Goal: Submit feedback/report problem

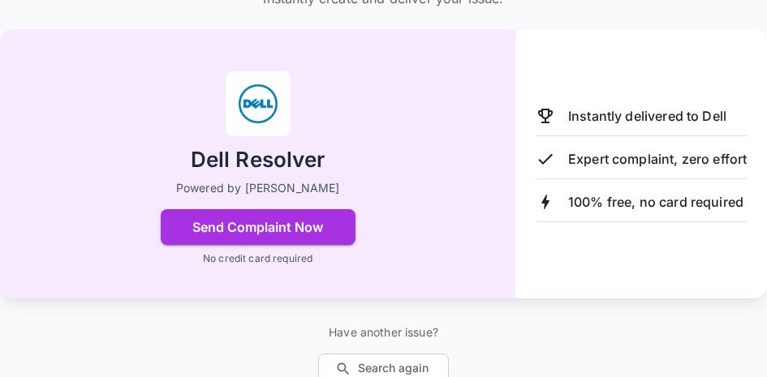
scroll to position [192, 0]
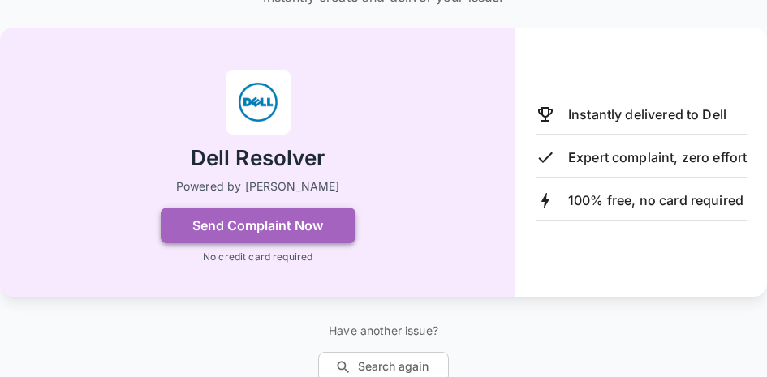
click at [292, 222] on button "Send Complaint Now" at bounding box center [258, 226] width 195 height 36
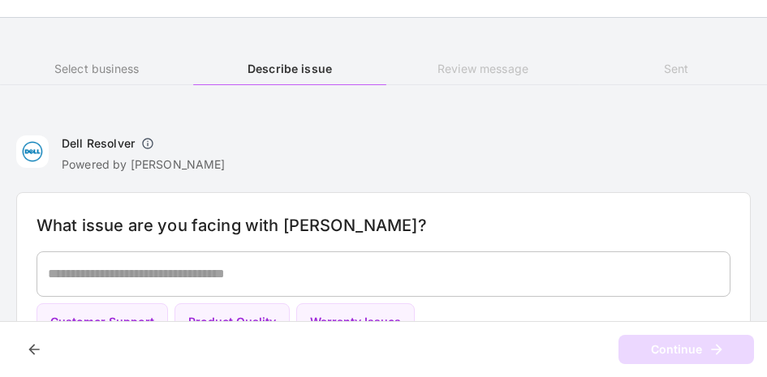
scroll to position [41, 0]
click at [747, 176] on div "Dell Resolver Powered by [PERSON_NAME] What issue are you facing with Dell? * ​…" at bounding box center [383, 247] width 767 height 264
click at [328, 258] on div "* ​" at bounding box center [384, 274] width 694 height 45
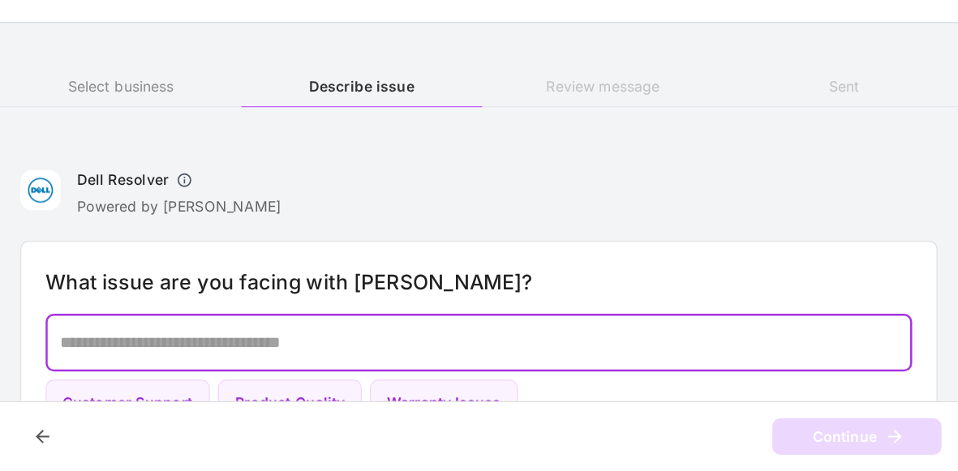
scroll to position [0, 0]
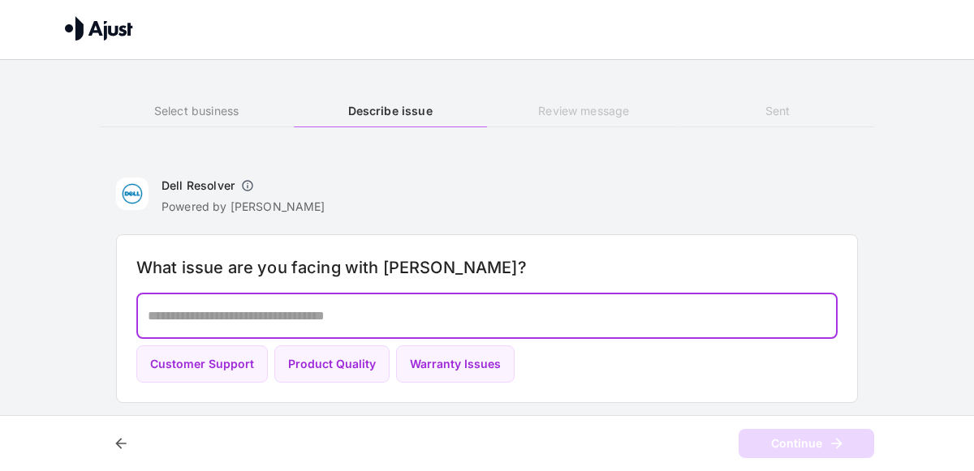
drag, startPoint x: 328, startPoint y: 258, endPoint x: 410, endPoint y: 322, distance: 104.0
click at [410, 322] on textarea at bounding box center [487, 316] width 678 height 19
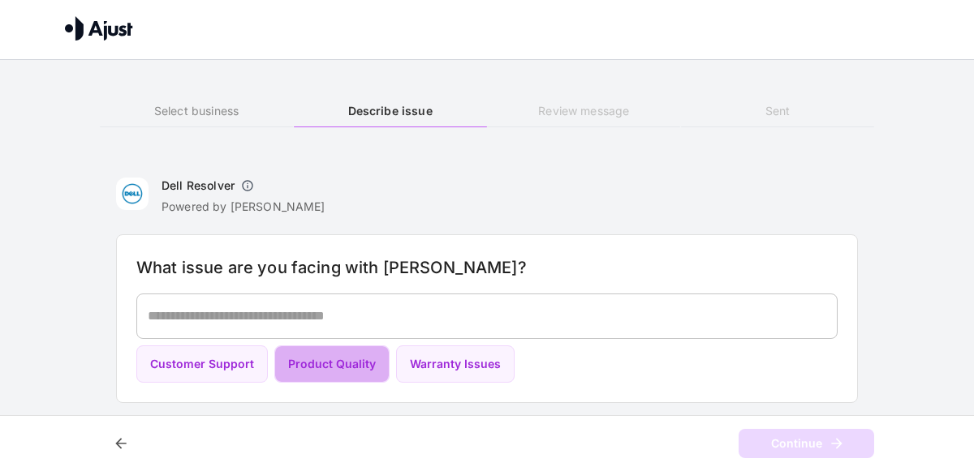
click at [346, 370] on button "Product Quality" at bounding box center [331, 365] width 115 height 38
type textarea "**********"
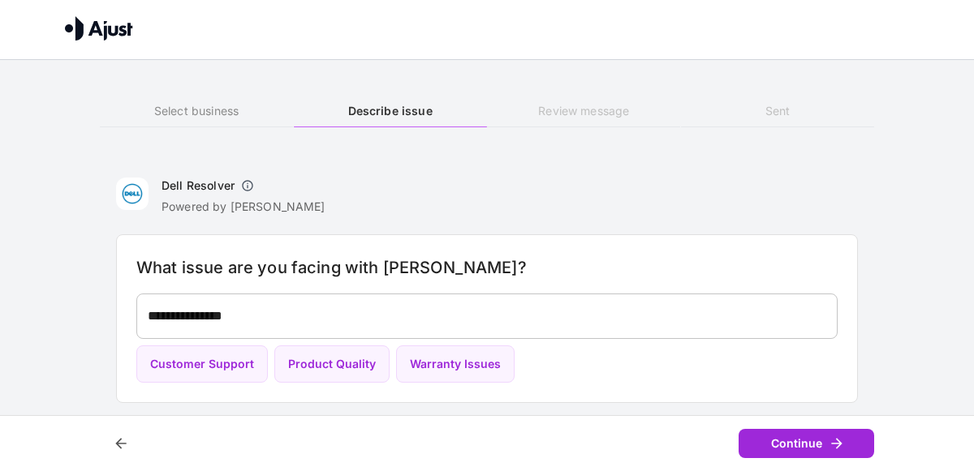
click at [766, 377] on div "Continue" at bounding box center [487, 443] width 974 height 57
click at [766, 377] on button "Continue" at bounding box center [806, 444] width 136 height 30
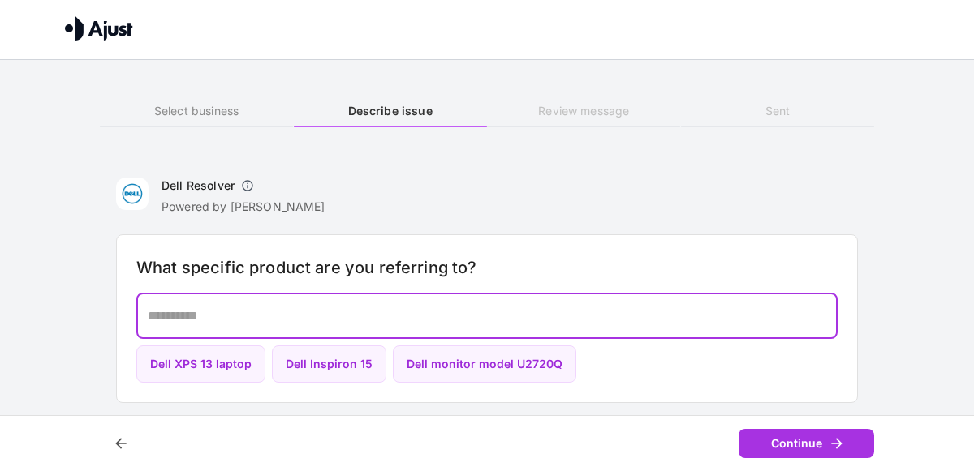
click at [403, 318] on textarea at bounding box center [487, 316] width 678 height 19
click at [346, 362] on button "Dell Inspiron 15" at bounding box center [329, 365] width 114 height 38
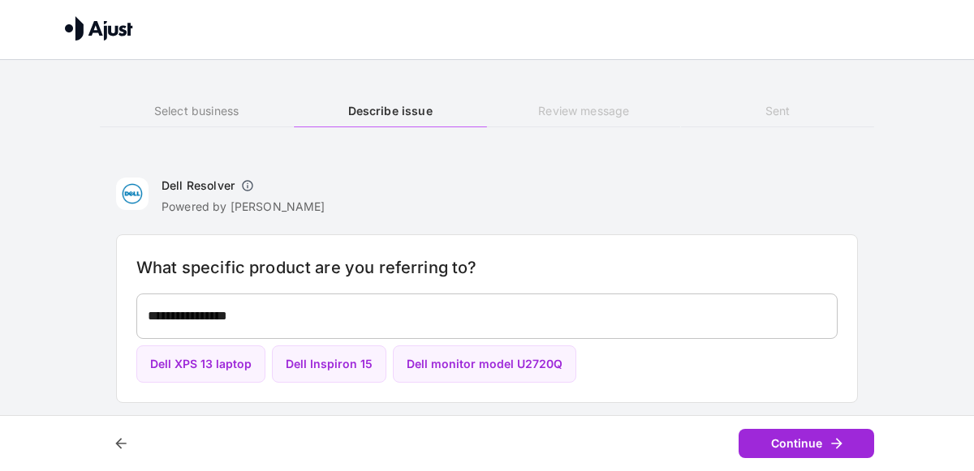
click at [766, 377] on button "Continue" at bounding box center [806, 444] width 136 height 30
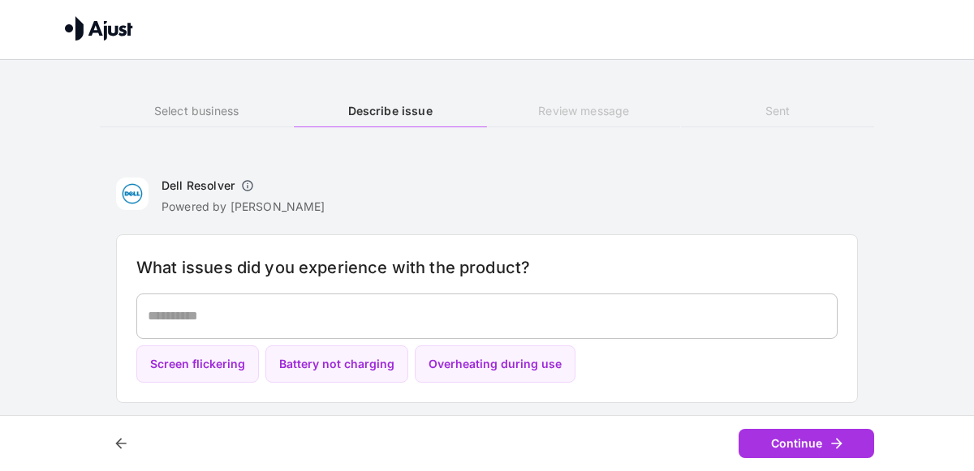
click at [605, 299] on div "* ​" at bounding box center [486, 316] width 701 height 45
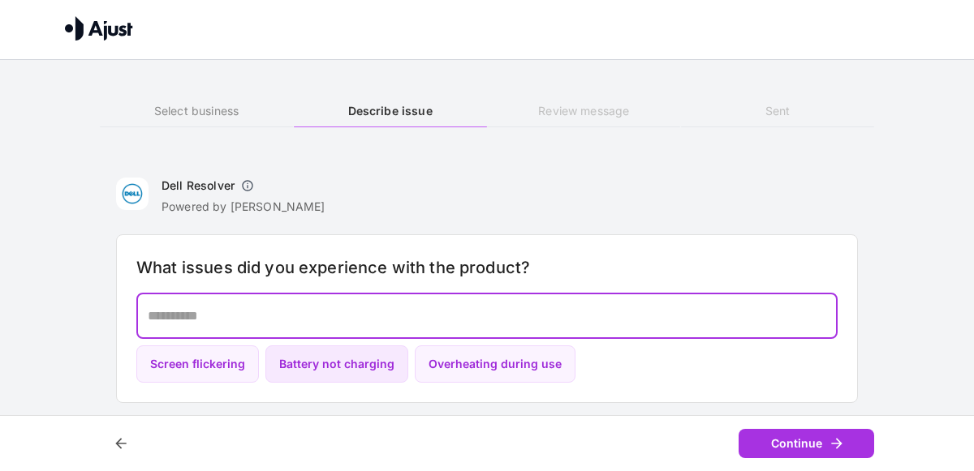
click at [321, 374] on button "Battery not charging" at bounding box center [336, 365] width 143 height 38
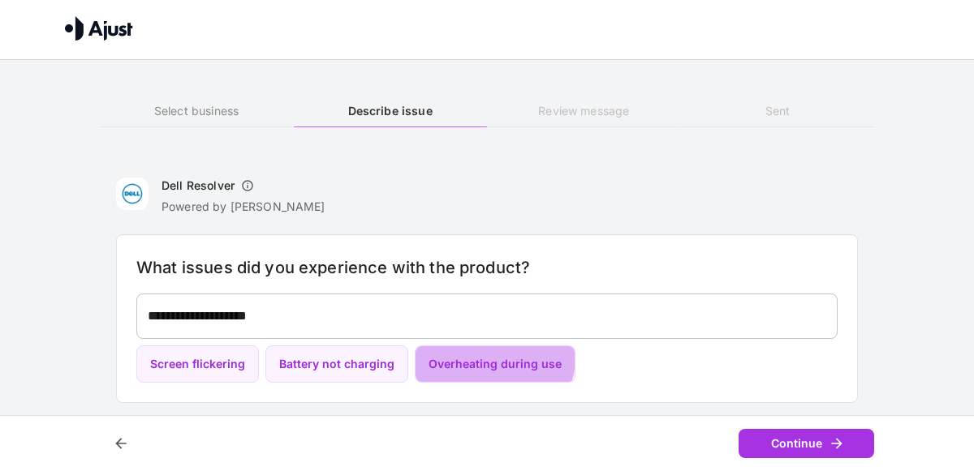
click at [465, 350] on button "Overheating during use" at bounding box center [495, 365] width 161 height 38
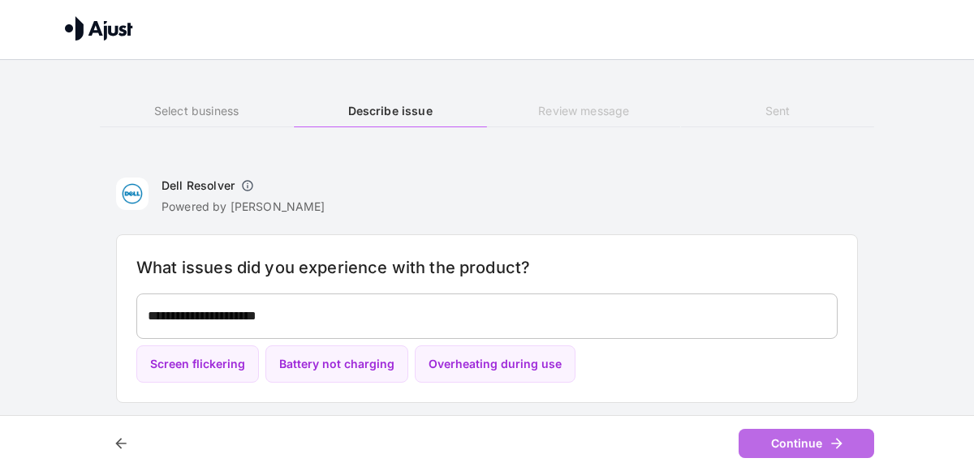
click at [759, 377] on button "Continue" at bounding box center [806, 444] width 136 height 30
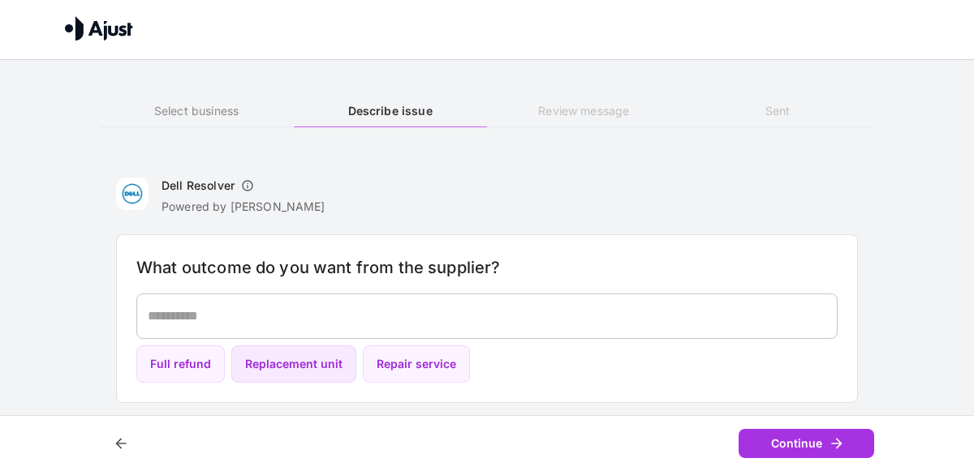
click at [254, 373] on button "Replacement unit" at bounding box center [293, 365] width 125 height 38
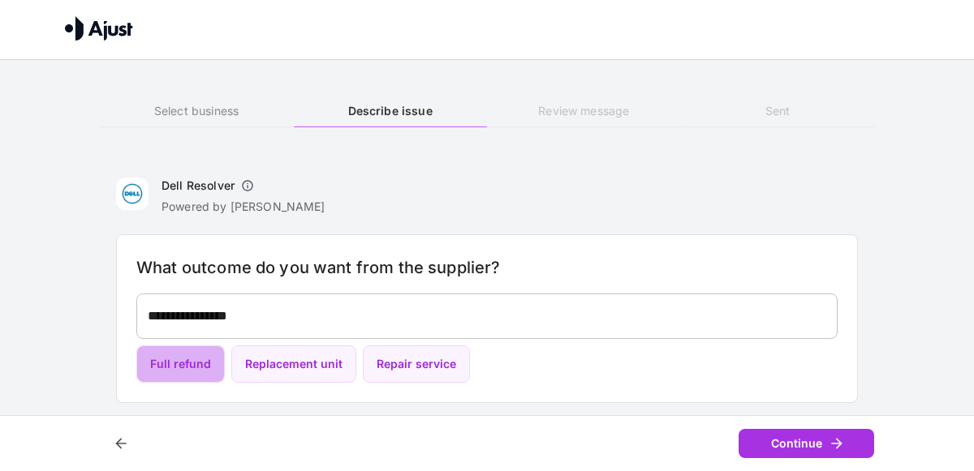
click at [163, 368] on button "Full refund" at bounding box center [180, 365] width 88 height 38
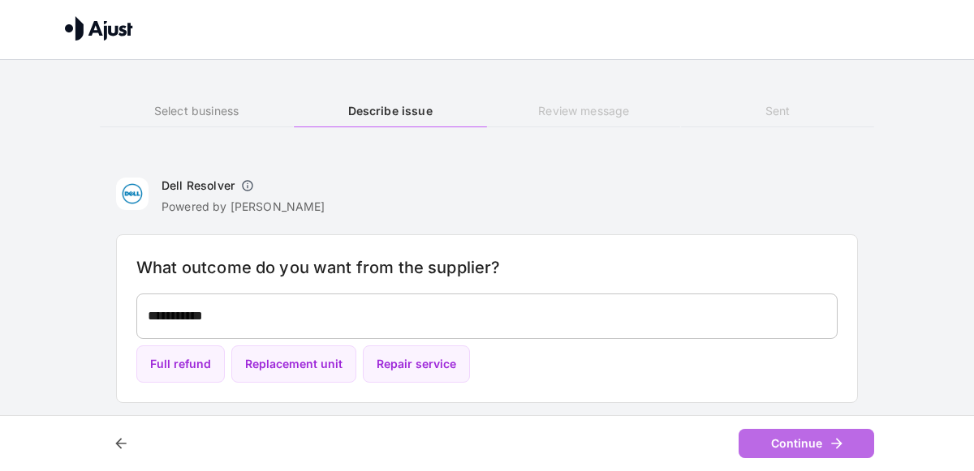
click at [763, 377] on button "Continue" at bounding box center [806, 444] width 136 height 30
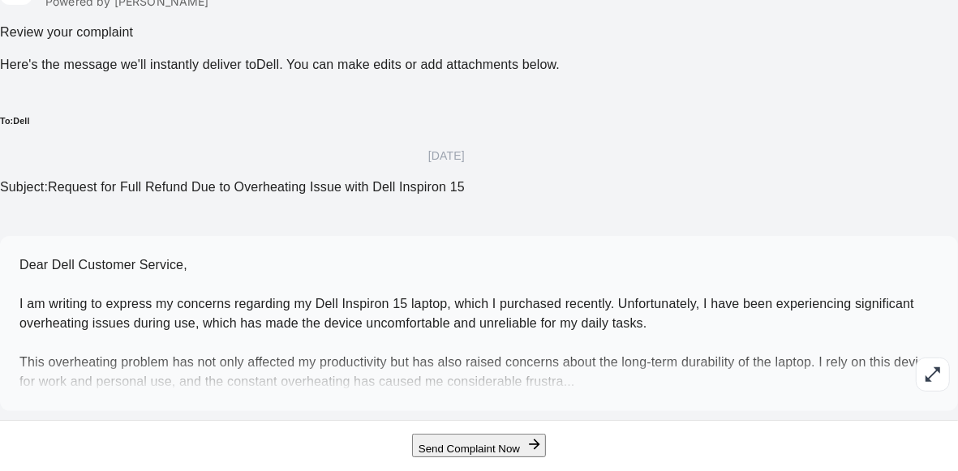
click at [424, 296] on p "Dear Dell Customer Service, I am writing to express my concerns regarding my De…" at bounding box center [478, 324] width 919 height 136
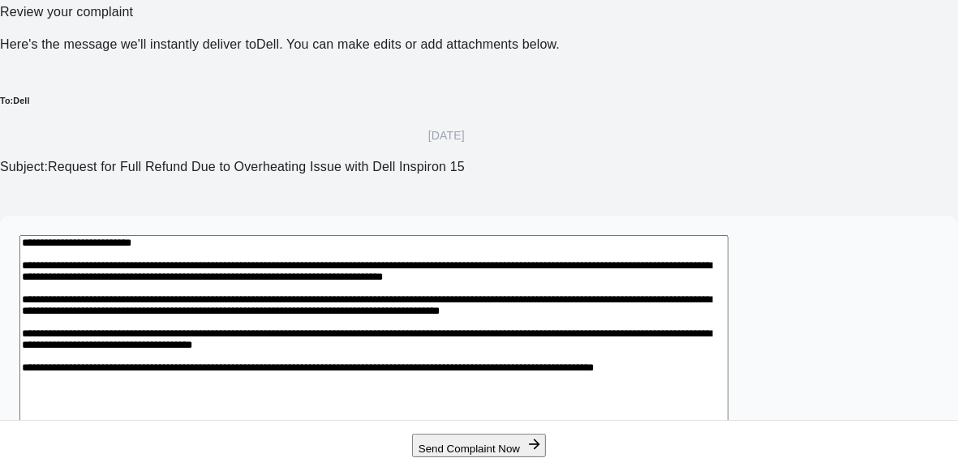
scroll to position [361, 0]
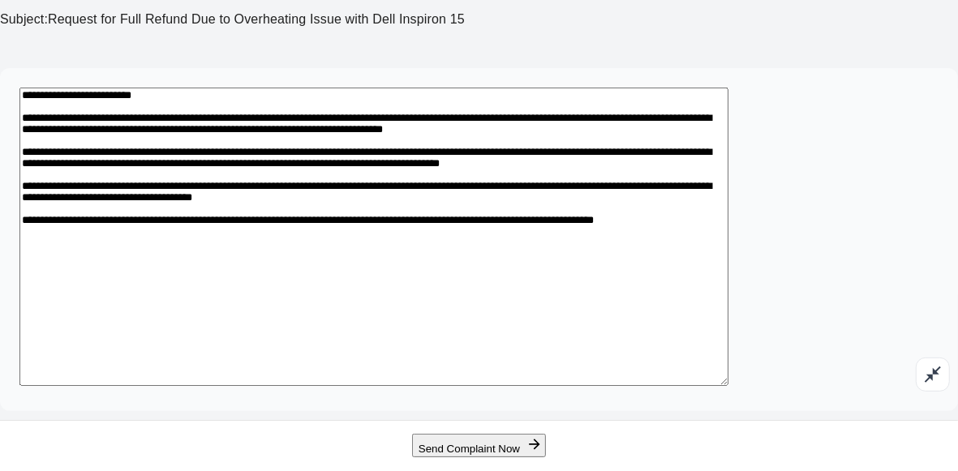
click at [398, 250] on textarea "**********" at bounding box center [373, 237] width 709 height 299
click at [299, 240] on textarea "**********" at bounding box center [373, 237] width 709 height 299
type textarea "**********"
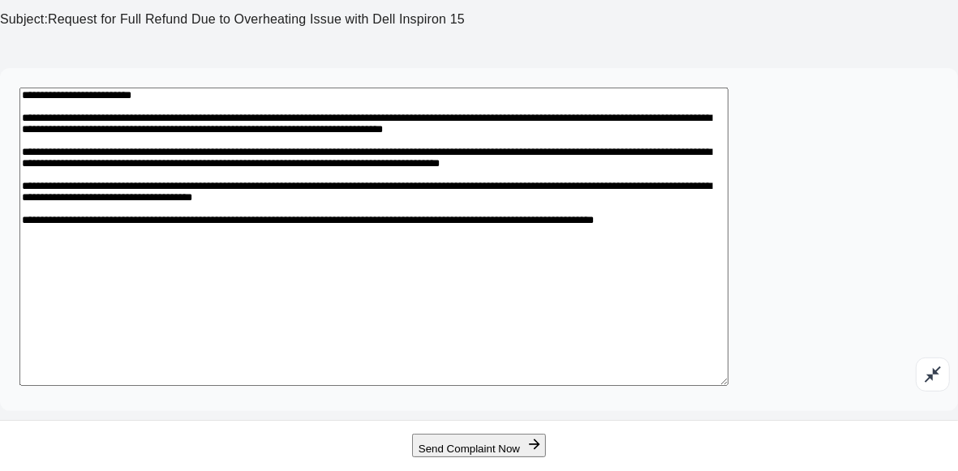
scroll to position [357, 0]
